Goal: Information Seeking & Learning: Learn about a topic

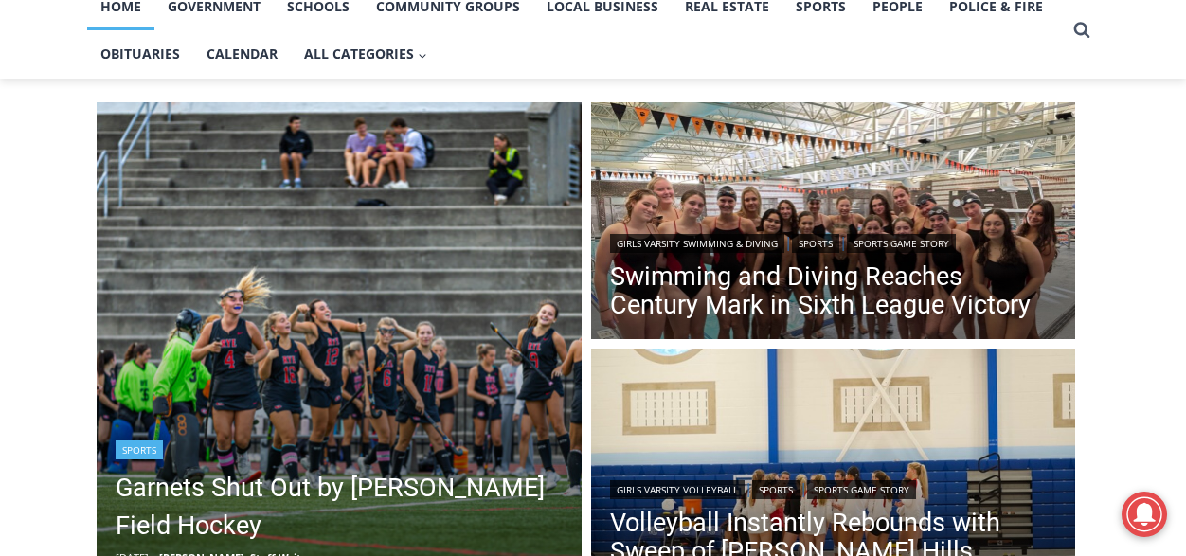
scroll to position [568, 0]
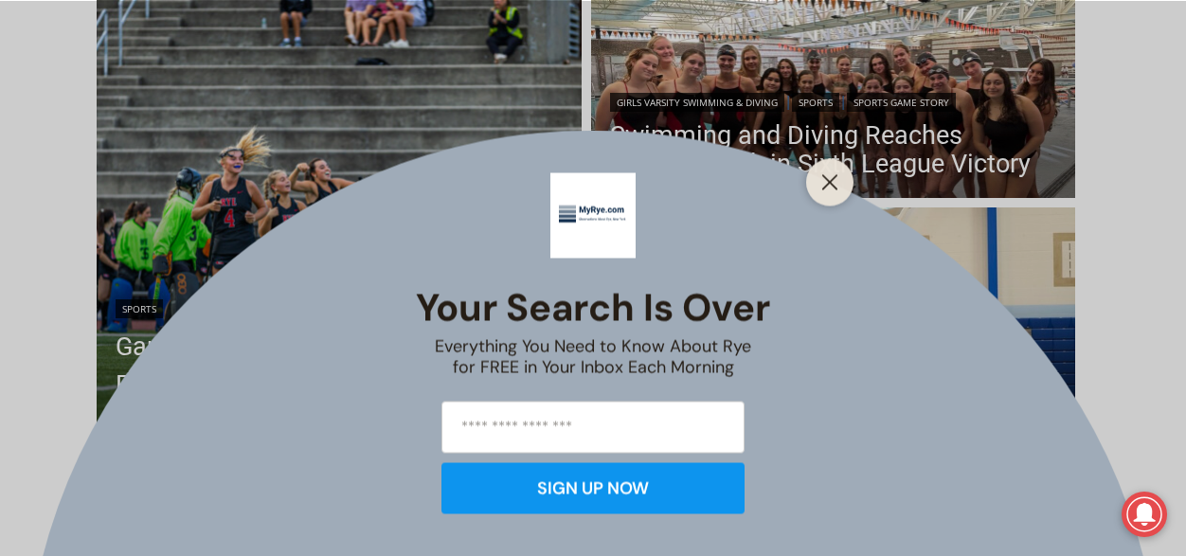
click at [812, 172] on div at bounding box center [829, 181] width 47 height 47
click at [818, 178] on button "Close" at bounding box center [829, 182] width 27 height 27
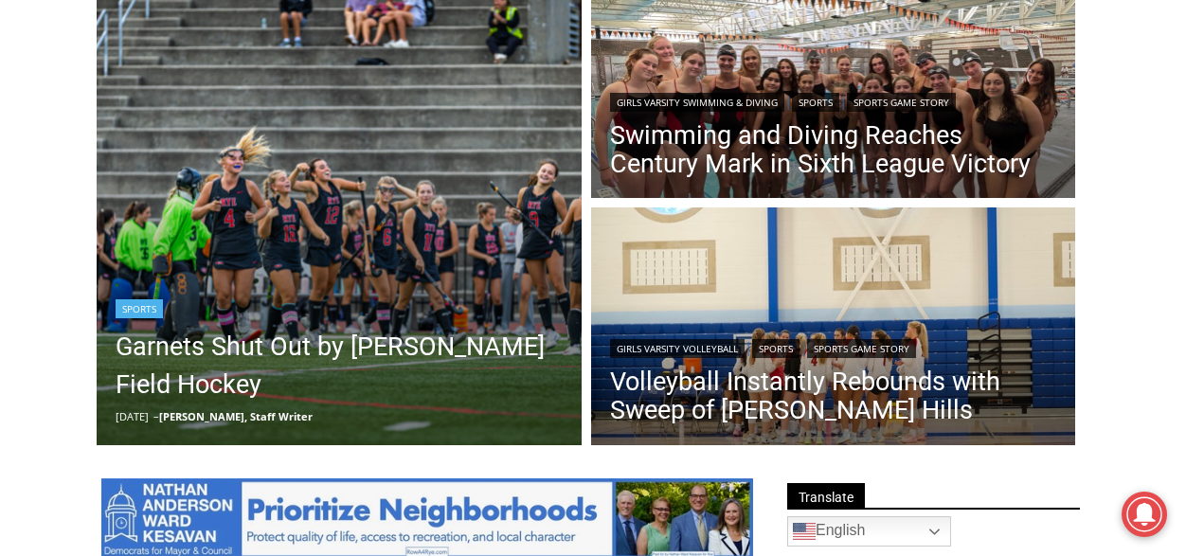
click at [259, 308] on div "Sports" at bounding box center [339, 306] width 447 height 23
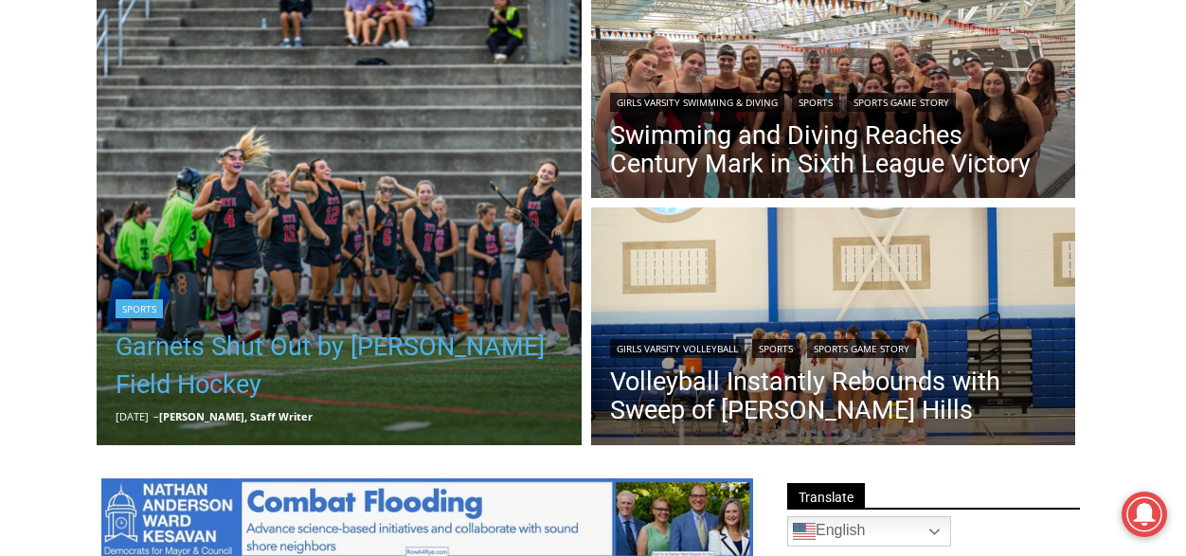
click at [155, 346] on link "Garnets Shut Out by [PERSON_NAME] Field Hockey" at bounding box center [339, 366] width 447 height 76
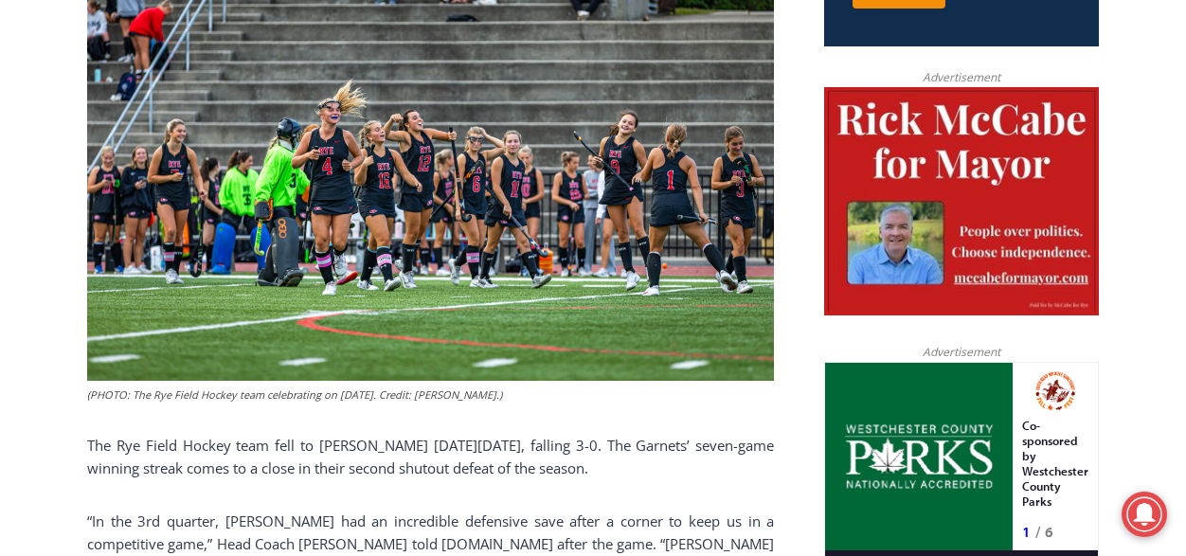
scroll to position [724, 0]
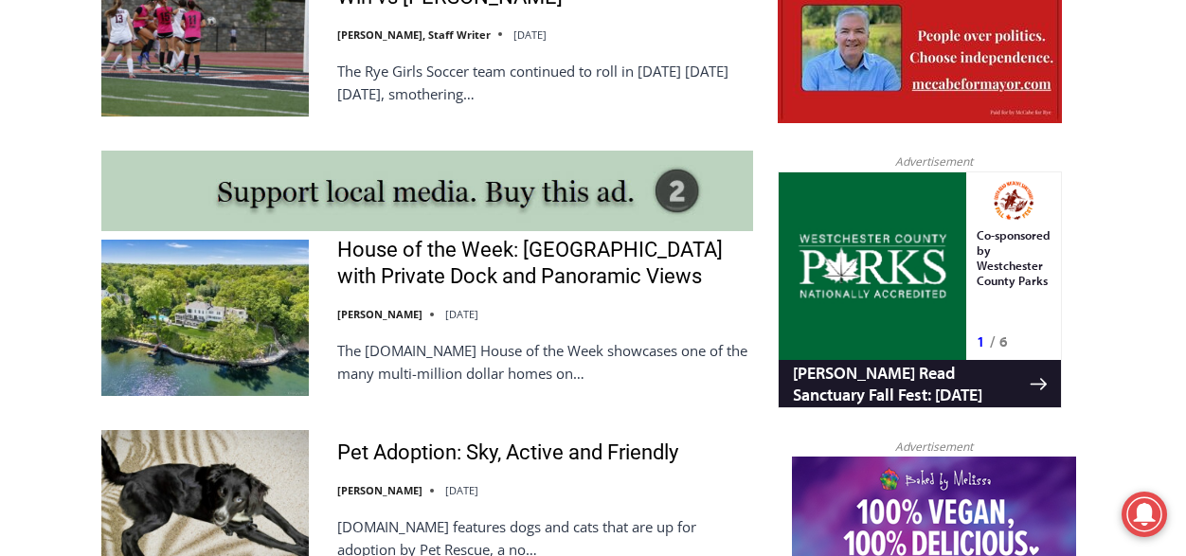
scroll to position [1610, 0]
